Goal: Information Seeking & Learning: Learn about a topic

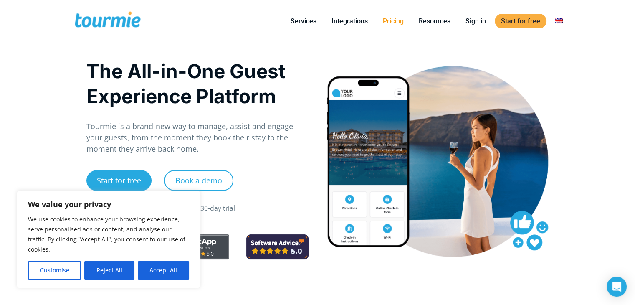
click at [399, 21] on link "Pricing" at bounding box center [393, 21] width 33 height 10
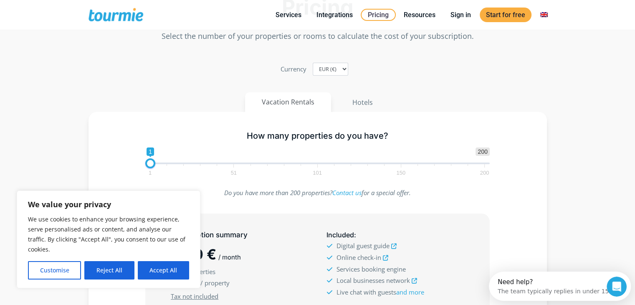
scroll to position [42, 0]
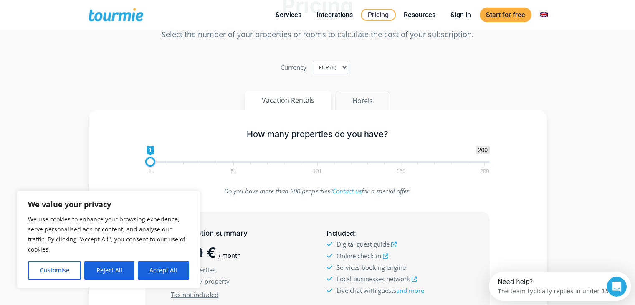
click at [367, 104] on button "Hotels" at bounding box center [362, 101] width 55 height 20
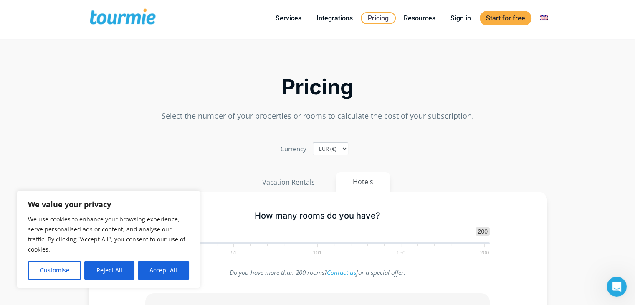
scroll to position [0, 0]
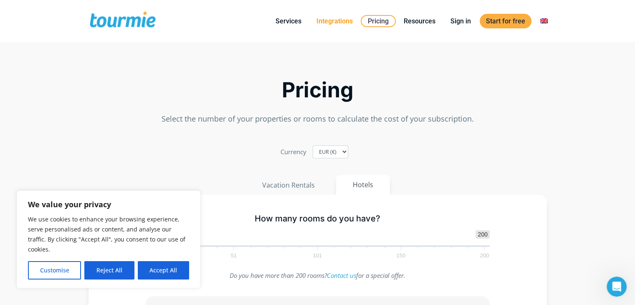
click at [333, 25] on link "Integrations" at bounding box center [334, 21] width 49 height 10
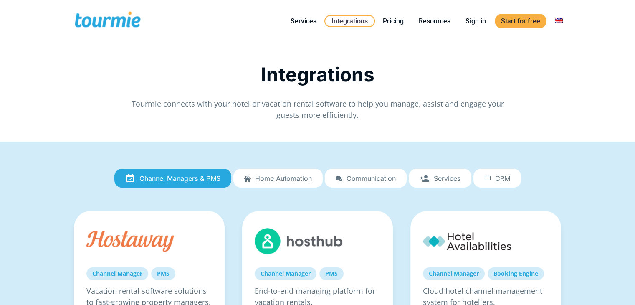
click at [292, 25] on link "Services" at bounding box center [304, 21] width 38 height 10
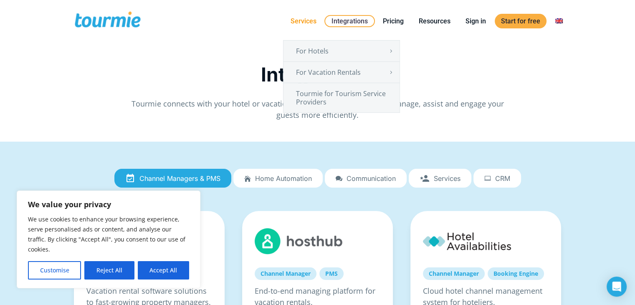
click at [298, 20] on link "Services" at bounding box center [304, 21] width 38 height 10
click at [333, 97] on link "Tourmie for Tourism Service Providers" at bounding box center [342, 97] width 116 height 29
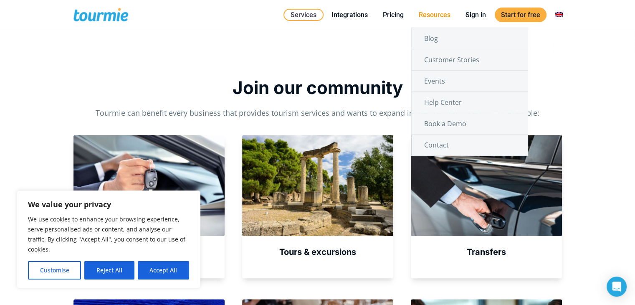
scroll to position [251, 0]
